Goal: Navigation & Orientation: Find specific page/section

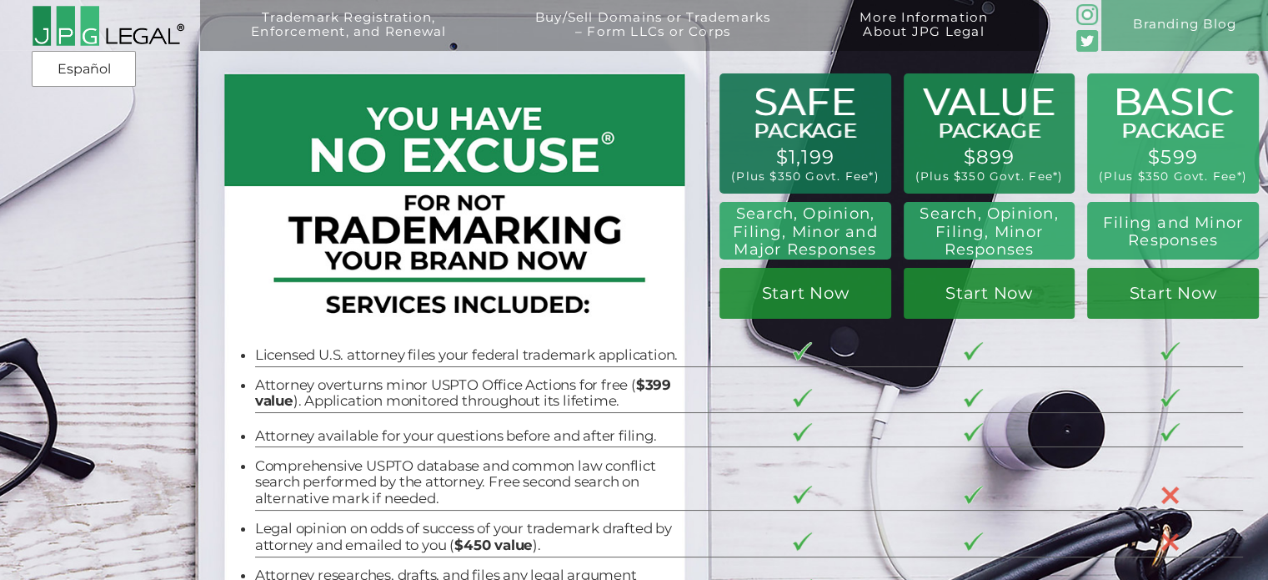
click at [78, 39] on img at bounding box center [108, 26] width 153 height 42
click at [98, 63] on link "Español" at bounding box center [86, 70] width 86 height 30
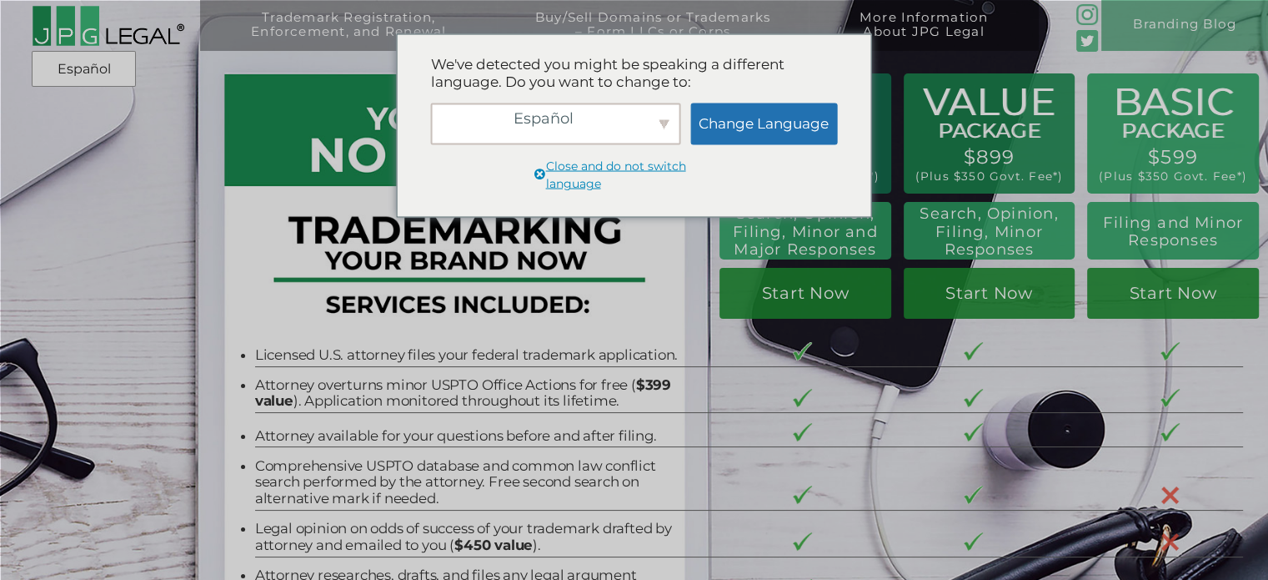
click at [665, 128] on div "Español" at bounding box center [556, 124] width 250 height 42
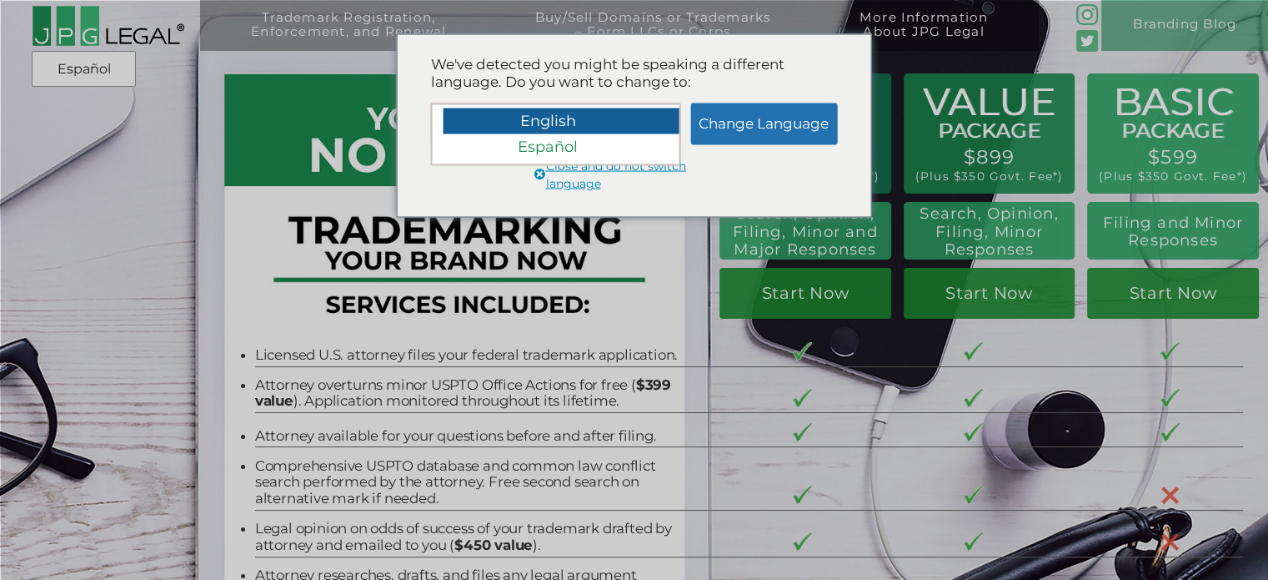
click at [555, 125] on div "English" at bounding box center [563, 121] width 238 height 27
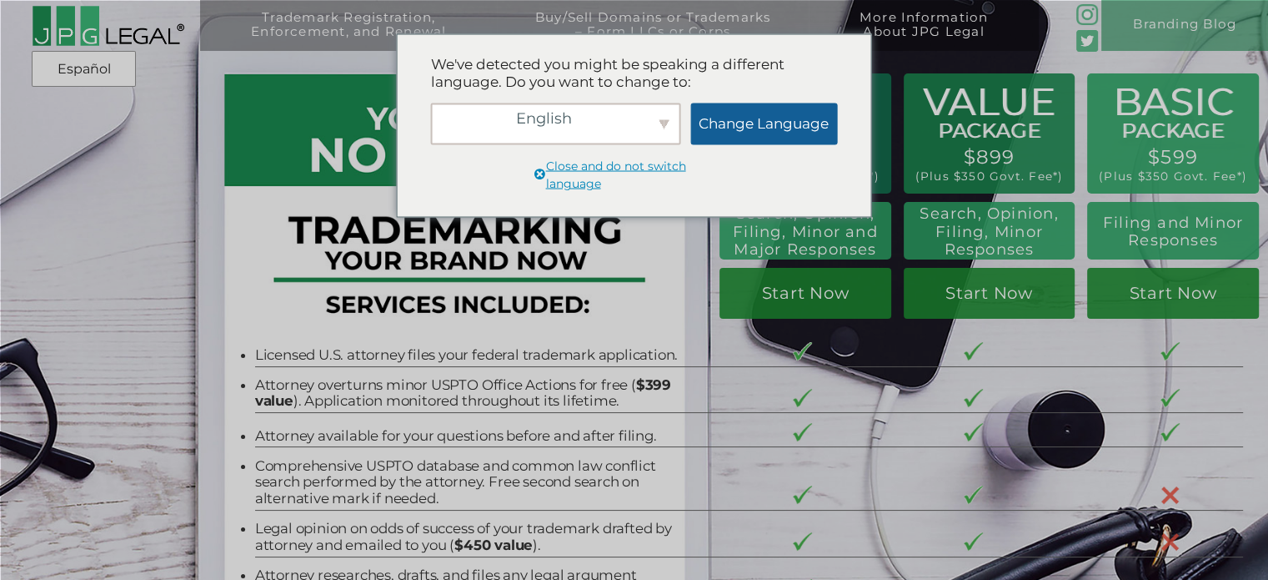
click at [743, 119] on link "Change Language" at bounding box center [764, 124] width 147 height 42
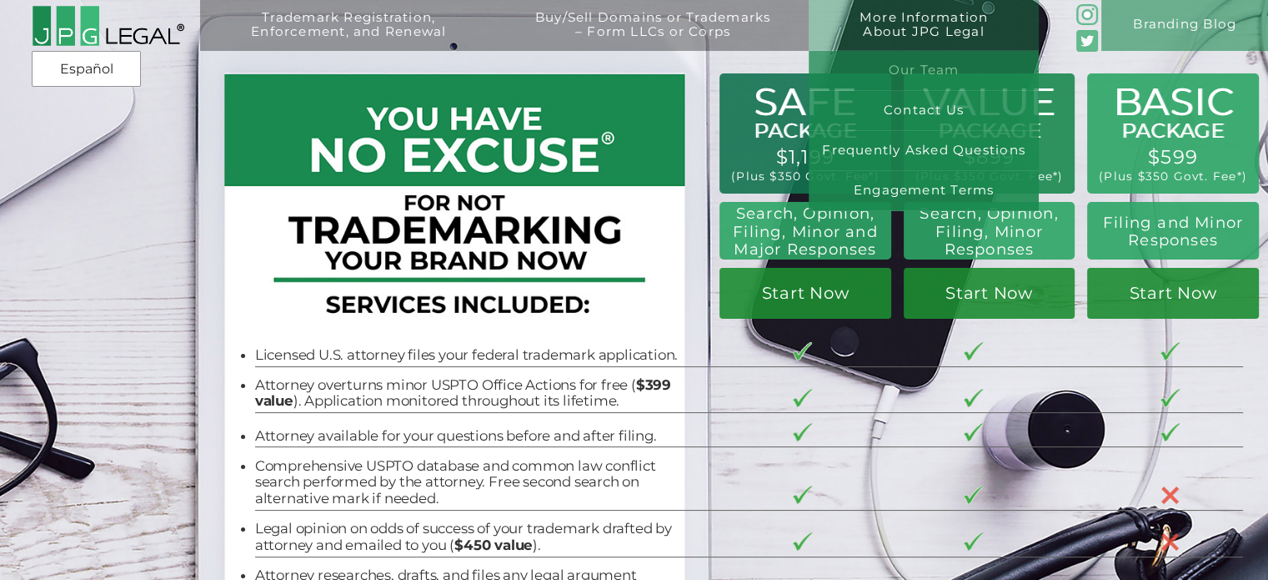
click at [928, 68] on link "Our Team" at bounding box center [924, 71] width 230 height 40
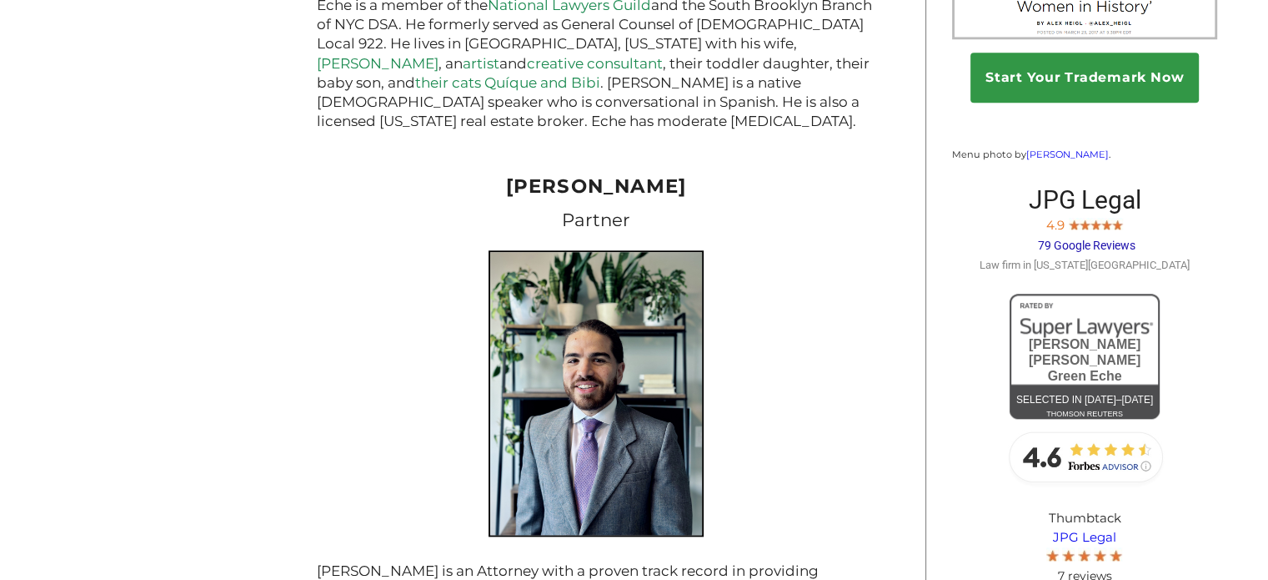
scroll to position [1668, 0]
